Goal: Task Accomplishment & Management: Manage account settings

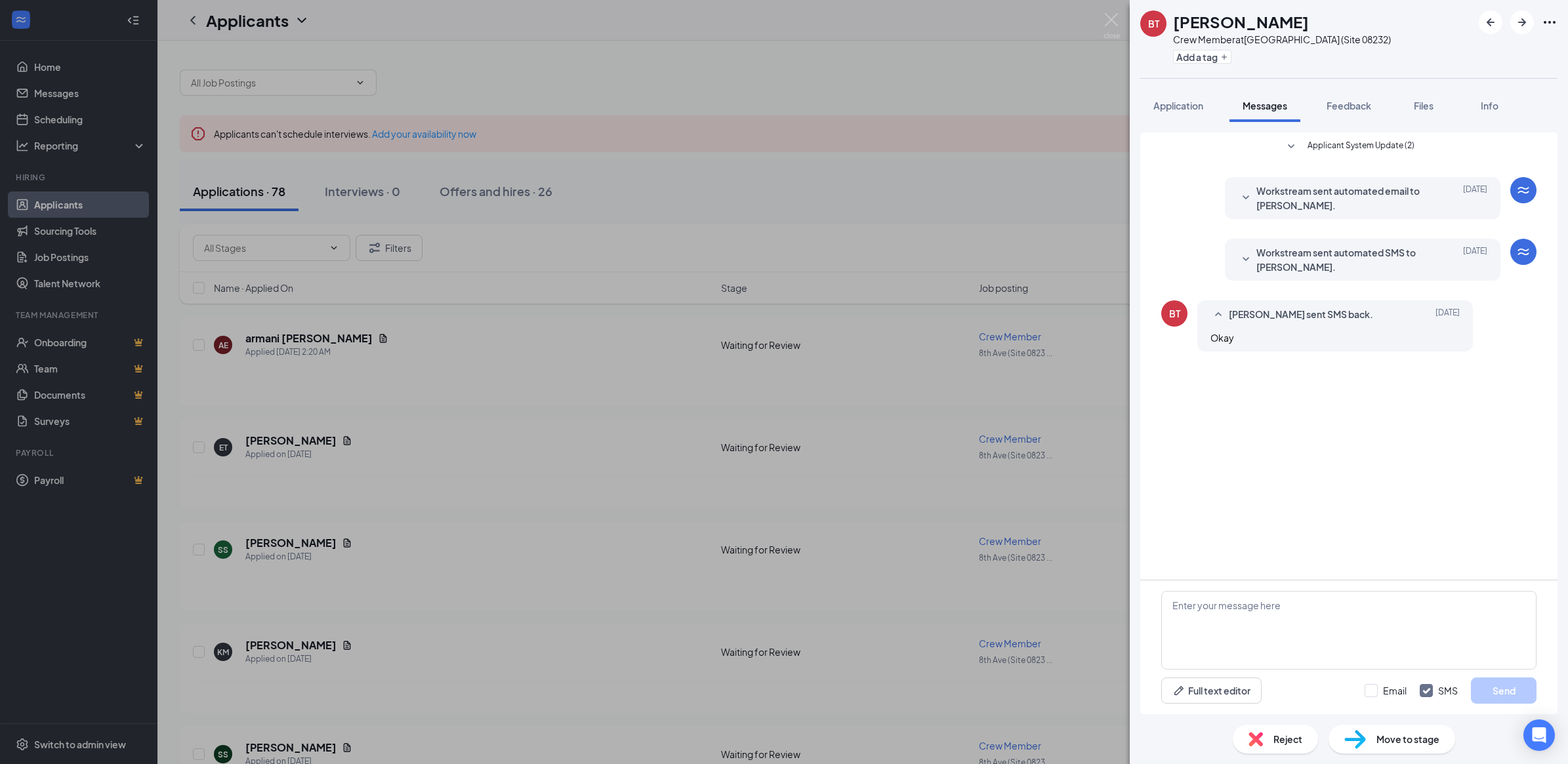
click at [564, 355] on div "[PERSON_NAME] Crew Member at [GEOGRAPHIC_DATA] (Site 08232) Add a tag Applicati…" at bounding box center [784, 382] width 1568 height 764
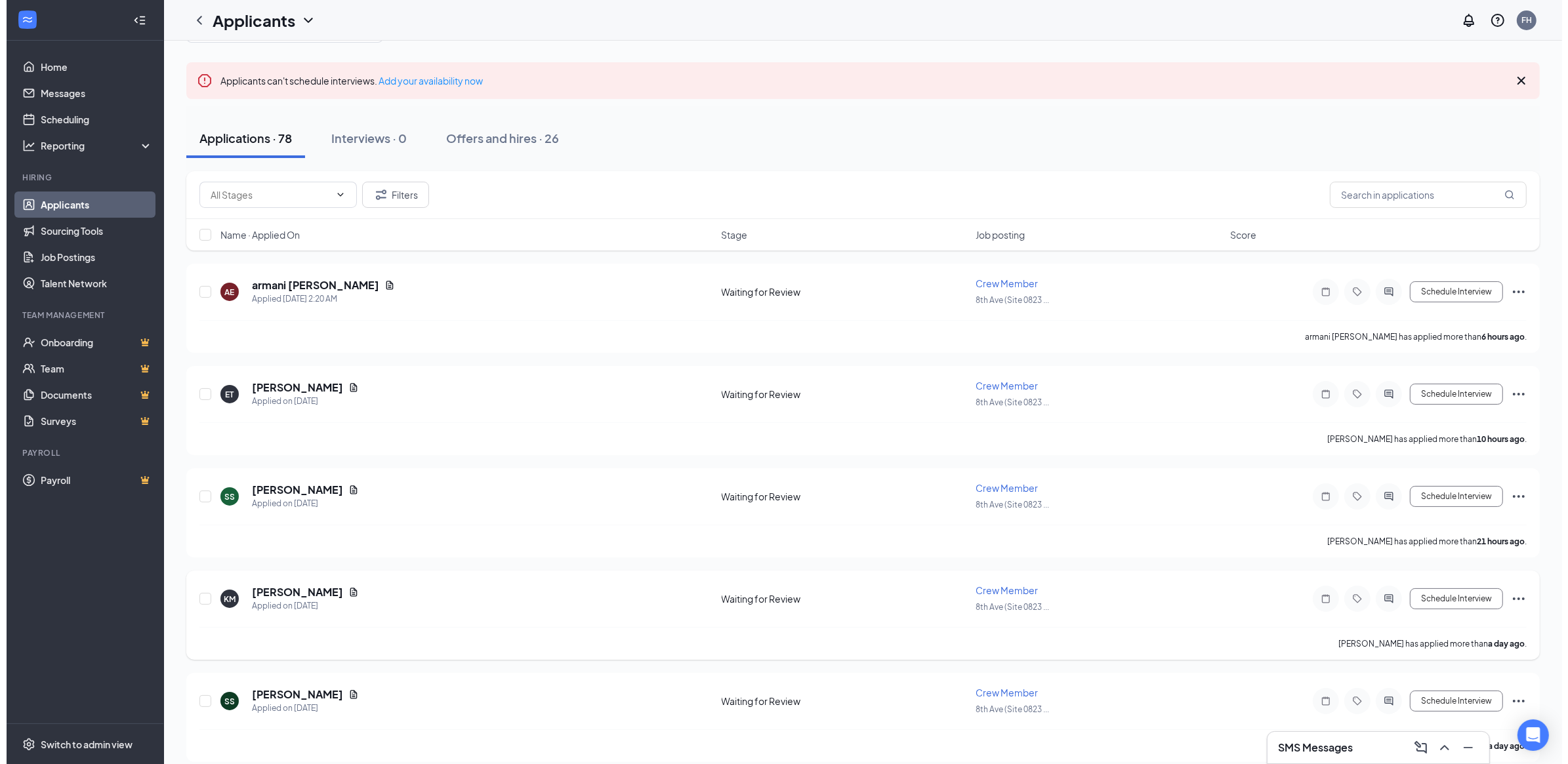
scroll to position [82, 0]
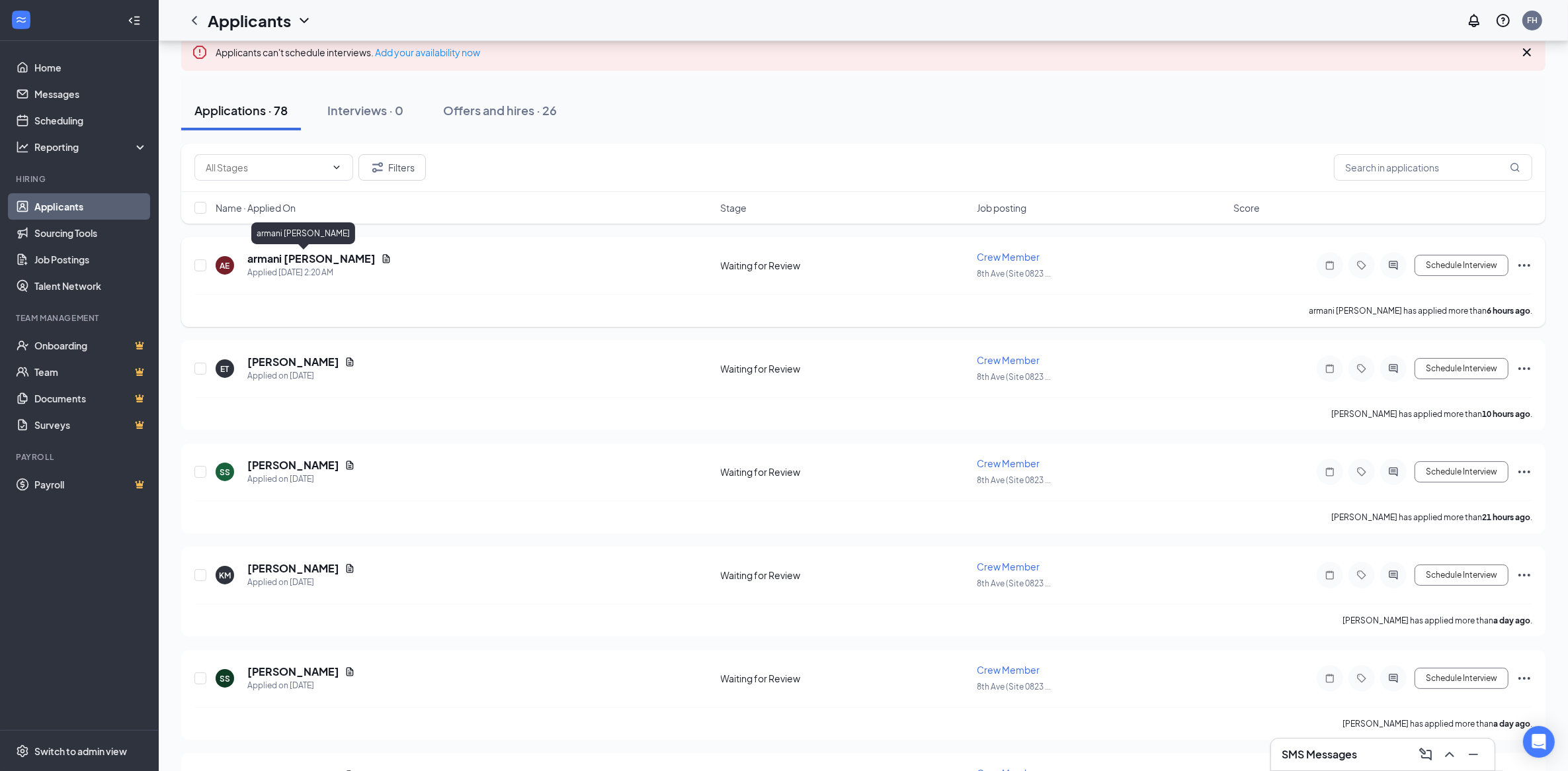
click at [275, 260] on h5 "armani [PERSON_NAME]" at bounding box center [311, 259] width 128 height 15
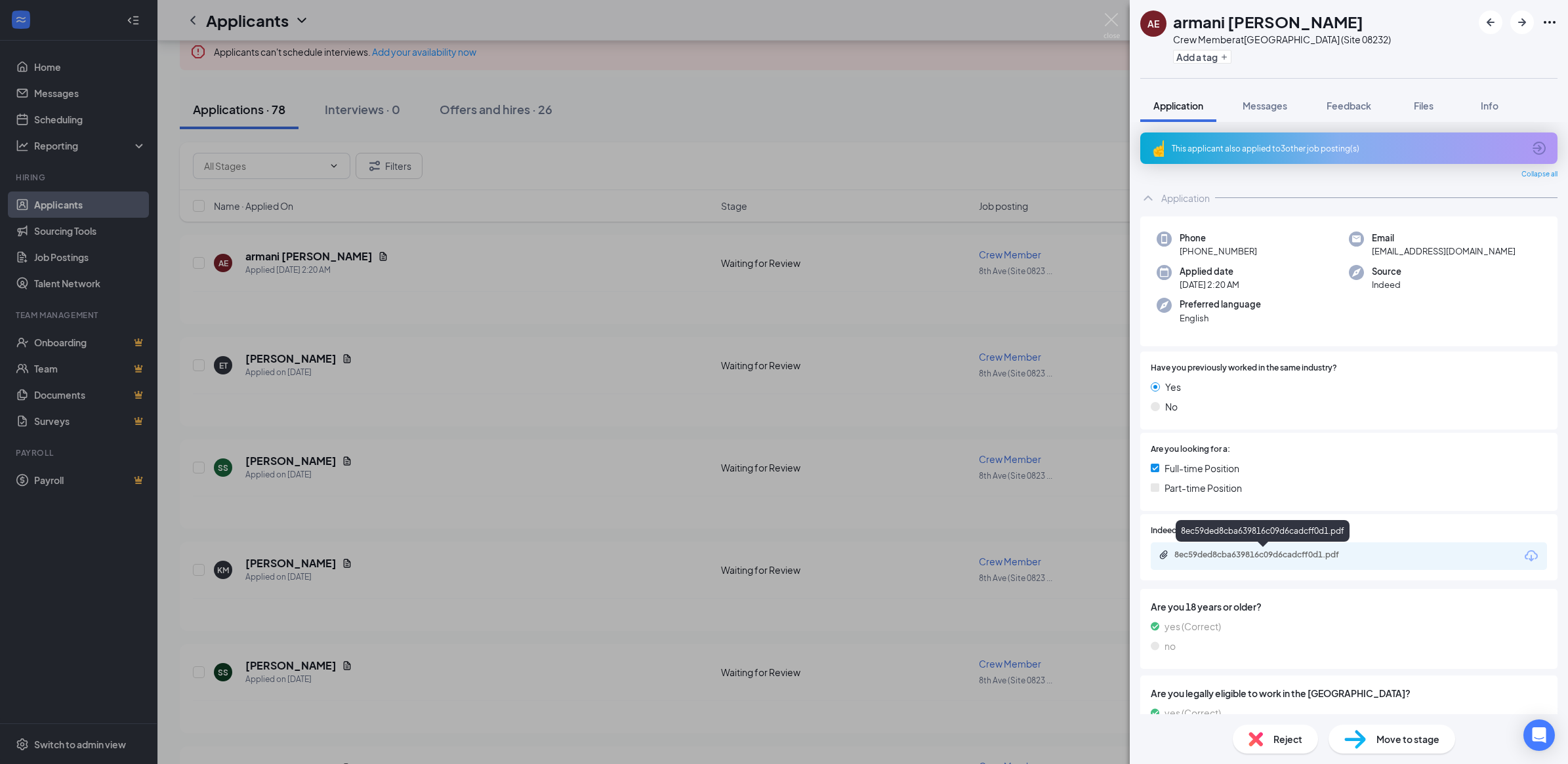
click at [1218, 551] on div "8ec59ded8cba639816c09d6cadcff0d1.pdf" at bounding box center [1266, 554] width 184 height 11
click at [283, 356] on div "AE armani [PERSON_NAME] Crew Member at [GEOGRAPHIC_DATA] (Site 08232) Add a tag…" at bounding box center [784, 382] width 1568 height 764
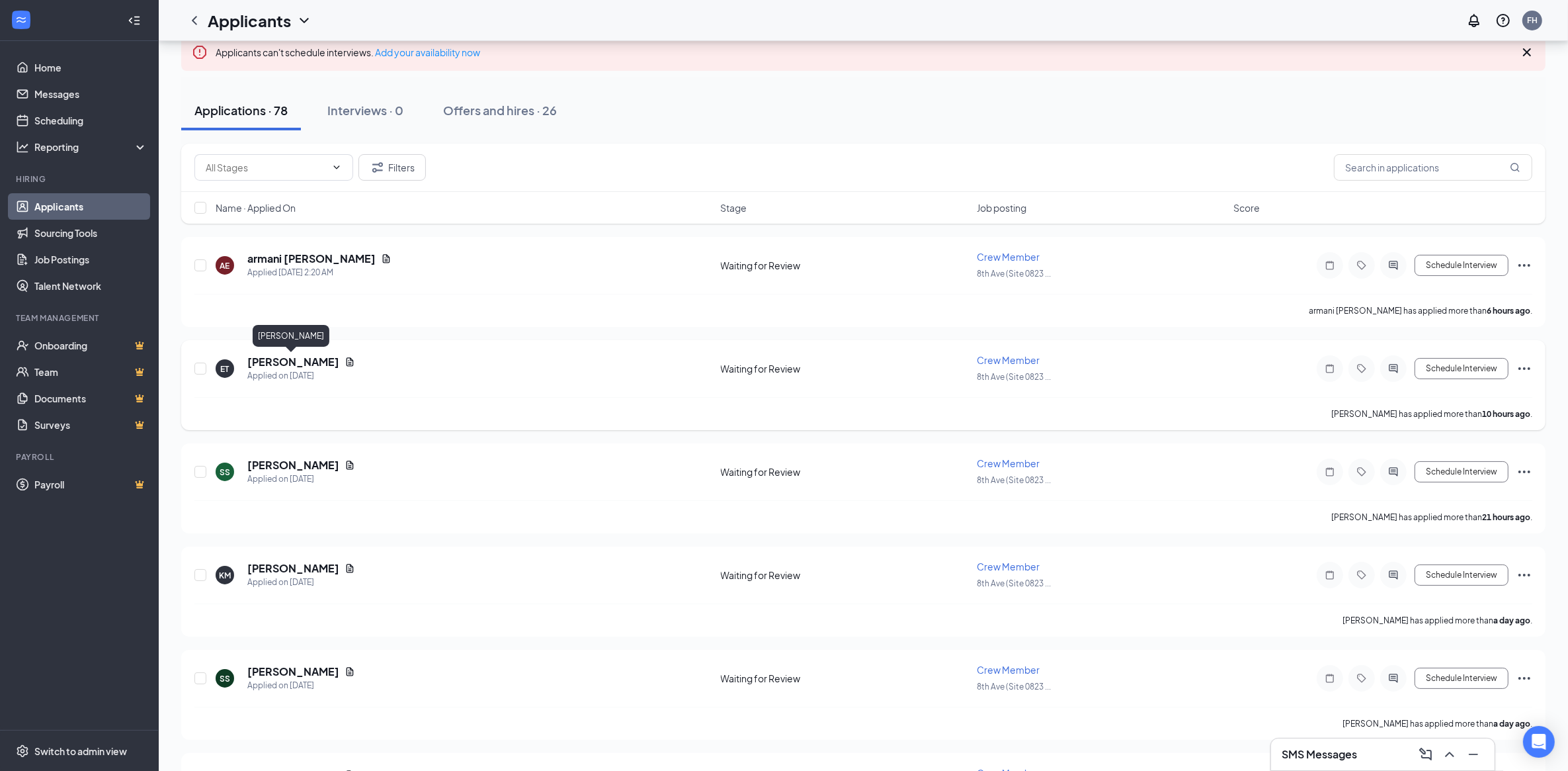
click at [288, 361] on h5 "[PERSON_NAME]" at bounding box center [293, 362] width 92 height 15
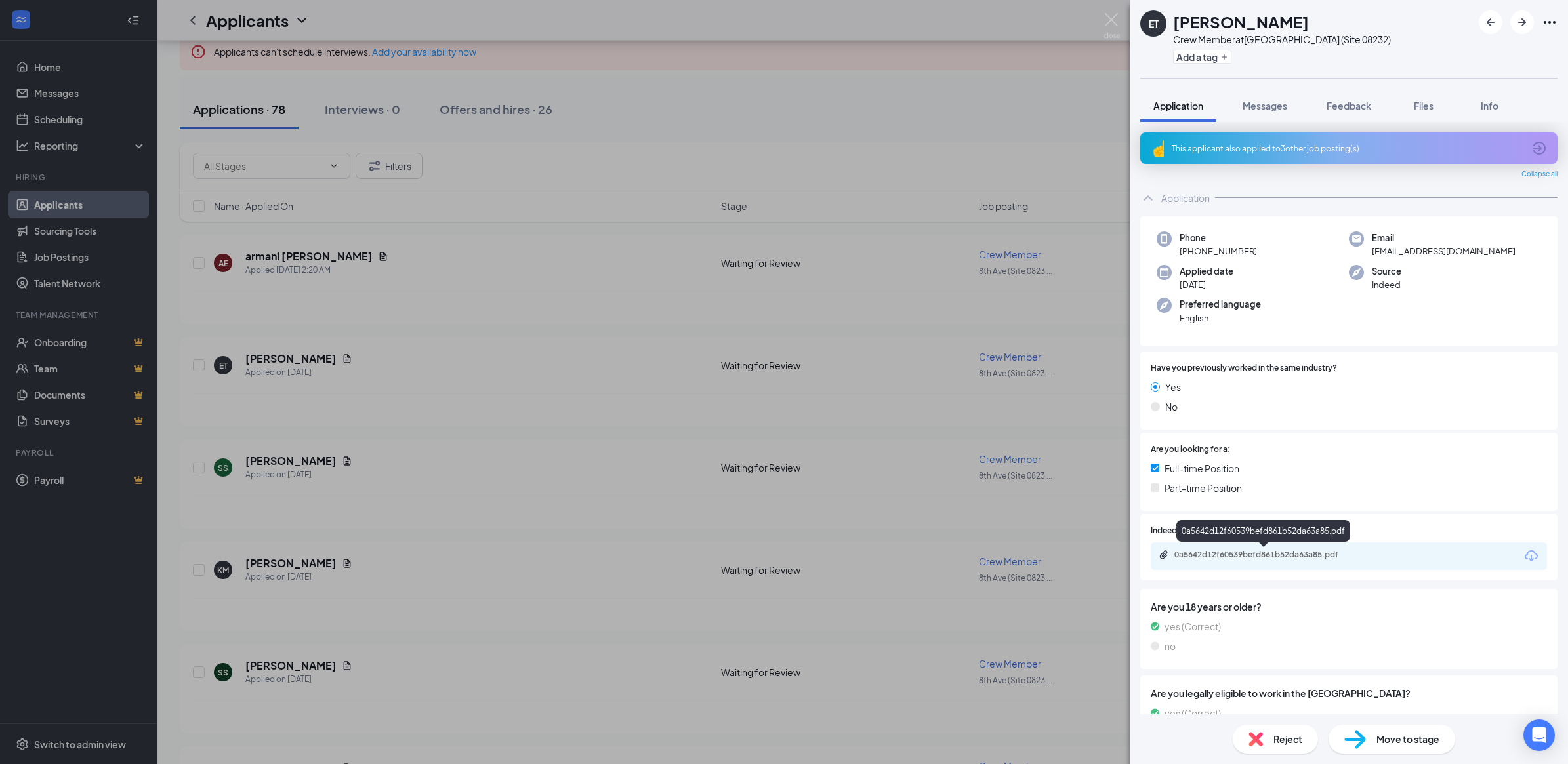
click at [1366, 555] on div "0a5642d12f60539befd861b52da63a85.pdf" at bounding box center [1264, 554] width 212 height 11
